Goal: Task Accomplishment & Management: Use online tool/utility

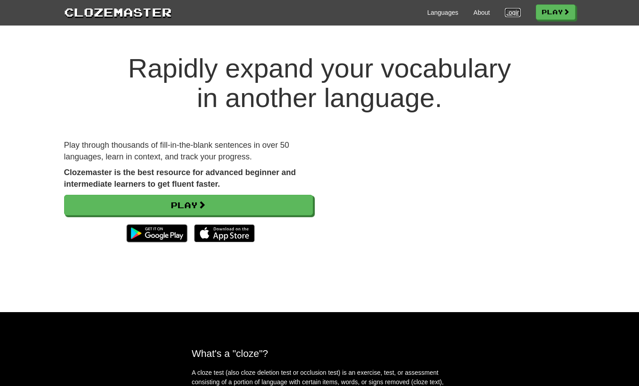
click at [513, 16] on link "Login" at bounding box center [512, 12] width 15 height 9
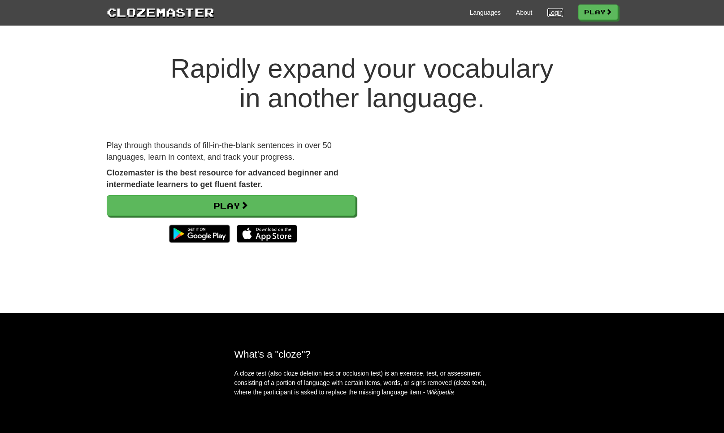
click at [554, 14] on link "Login" at bounding box center [554, 12] width 15 height 9
click at [549, 13] on link "Login" at bounding box center [554, 12] width 15 height 9
click at [553, 16] on link "Login" at bounding box center [554, 12] width 15 height 9
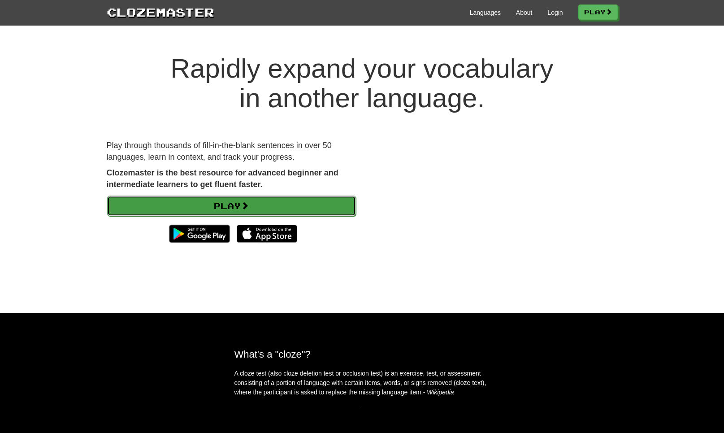
click at [248, 199] on link "Play" at bounding box center [231, 205] width 249 height 21
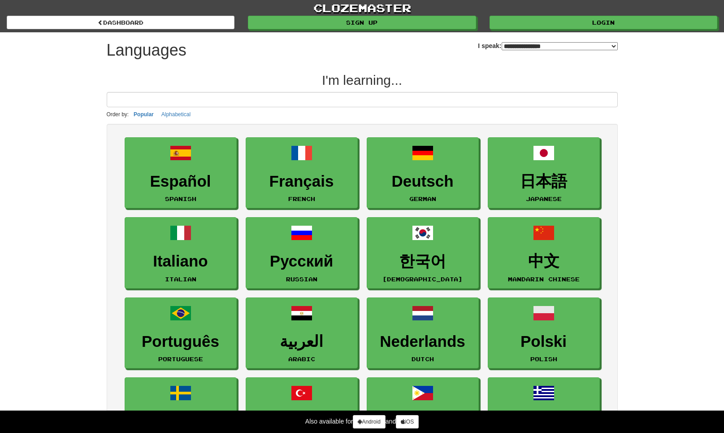
select select "*******"
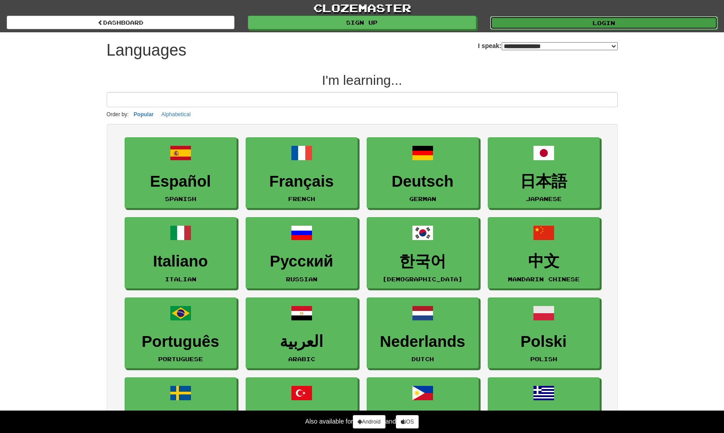
click at [512, 22] on link "Login" at bounding box center [604, 22] width 228 height 13
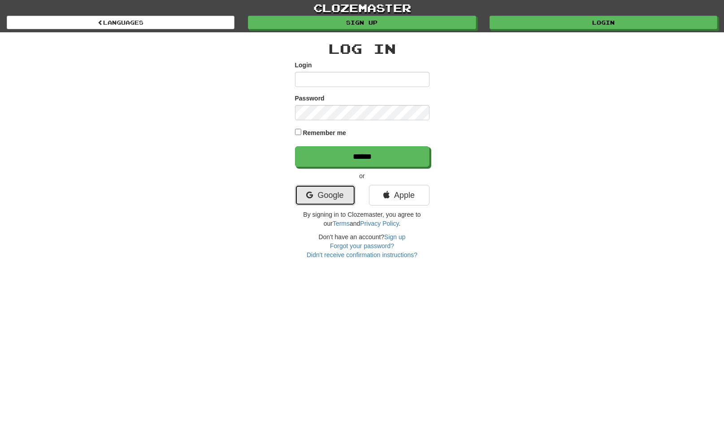
click at [337, 199] on link "Google" at bounding box center [325, 195] width 61 height 21
